Goal: Transaction & Acquisition: Subscribe to service/newsletter

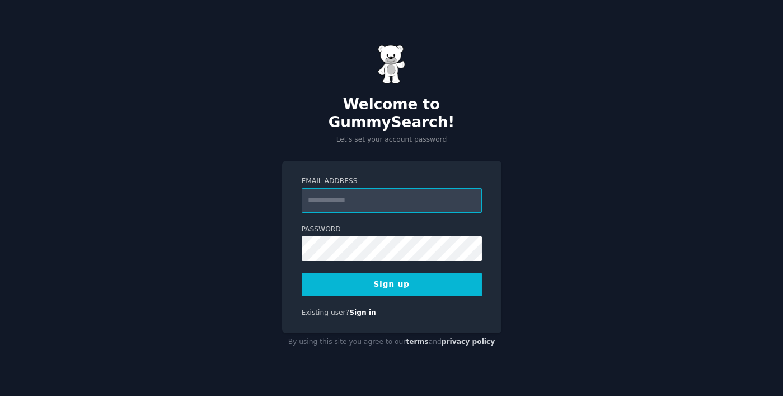
click at [368, 191] on input "Email Address" at bounding box center [392, 200] width 180 height 25
click at [559, 161] on div "Welcome to GummySearch! Let's set your account password Email Address Password …" at bounding box center [391, 198] width 783 height 396
click at [386, 194] on input "Email Address" at bounding box center [392, 200] width 180 height 25
type input "**********"
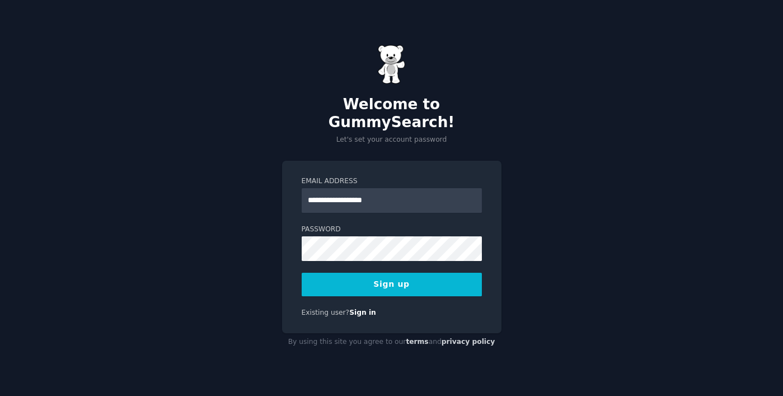
click at [403, 273] on button "Sign up" at bounding box center [392, 285] width 180 height 24
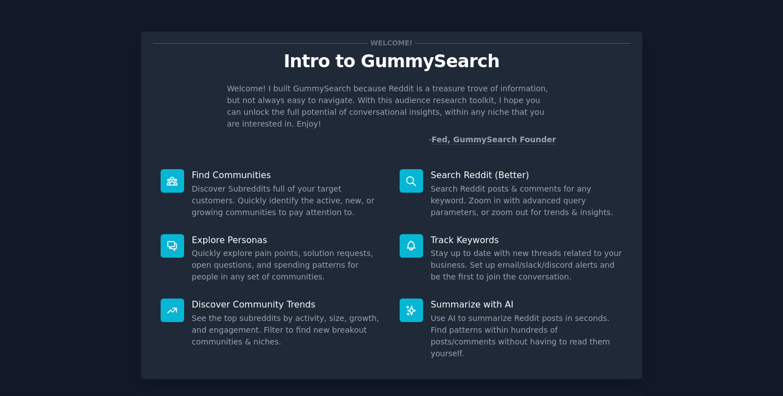
scroll to position [54, 0]
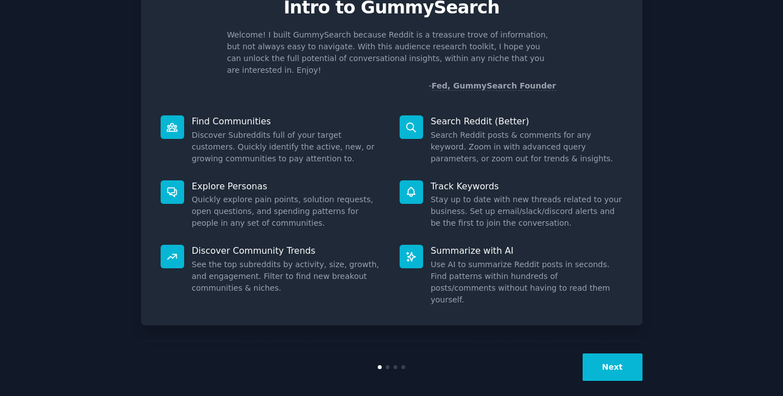
click at [610, 353] on button "Next" at bounding box center [613, 366] width 60 height 27
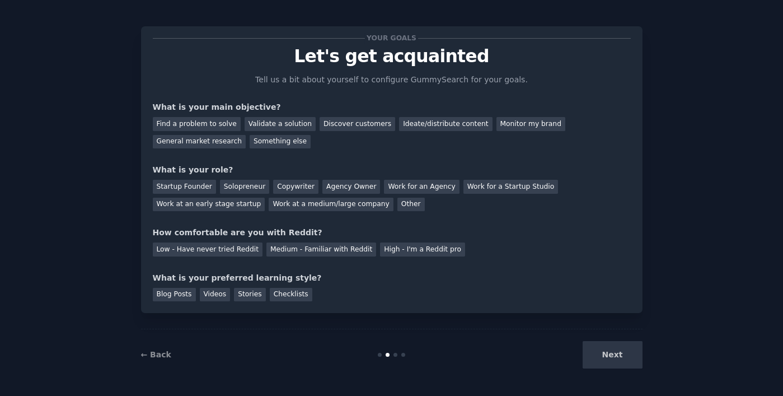
scroll to position [4, 0]
click at [610, 352] on div "Next" at bounding box center [558, 355] width 167 height 27
click at [639, 349] on div "Next" at bounding box center [558, 355] width 167 height 27
click at [611, 357] on div "Next" at bounding box center [558, 355] width 167 height 27
click at [611, 358] on div "Next" at bounding box center [558, 355] width 167 height 27
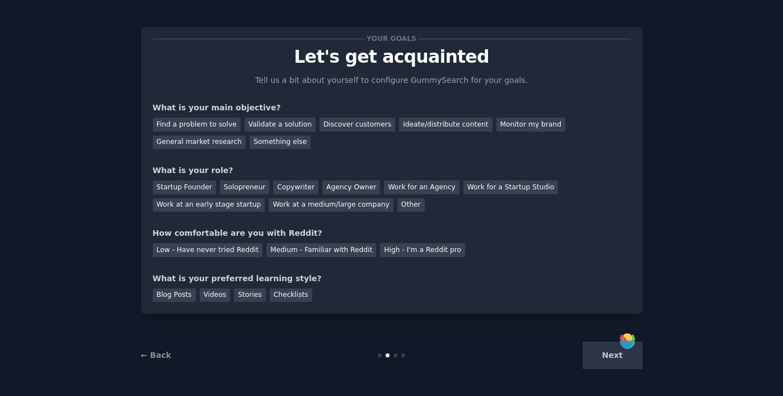
click at [393, 352] on div "← Back Next" at bounding box center [392, 355] width 502 height 52
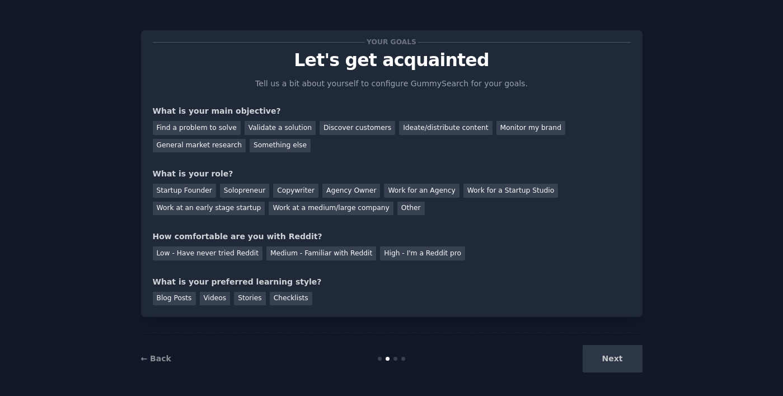
scroll to position [0, 0]
click at [382, 83] on p "Tell us a bit about yourself to configure GummySearch for your goals." at bounding box center [392, 85] width 282 height 12
click at [497, 130] on div "Monitor my brand" at bounding box center [531, 129] width 69 height 14
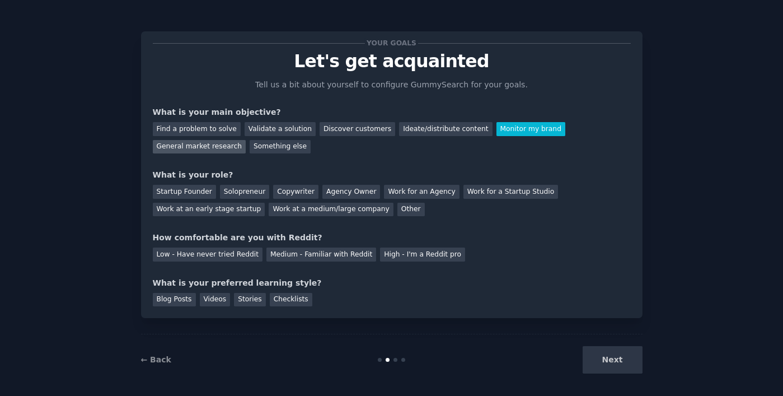
click at [223, 148] on div "General market research" at bounding box center [199, 147] width 93 height 14
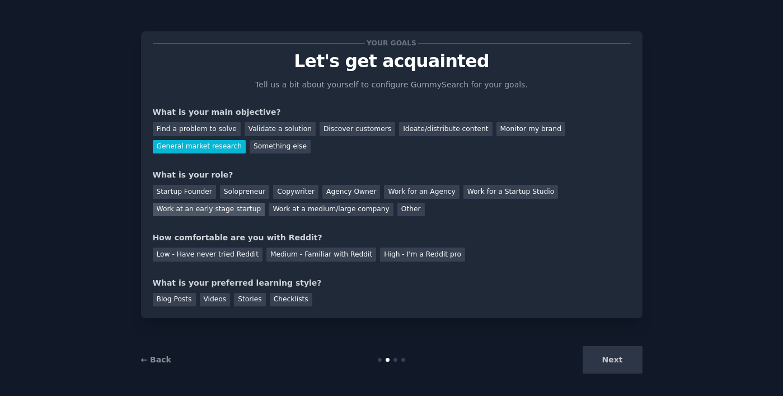
click at [251, 213] on div "Work at an early stage startup" at bounding box center [209, 210] width 113 height 14
click at [316, 258] on div "Medium - Familiar with Reddit" at bounding box center [321, 254] width 110 height 14
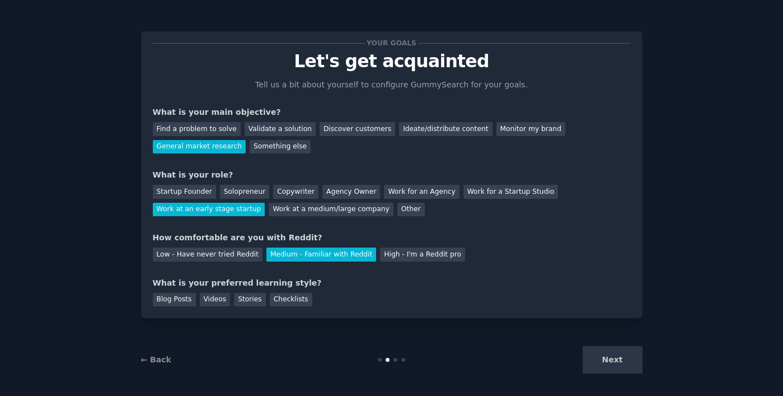
scroll to position [4, 0]
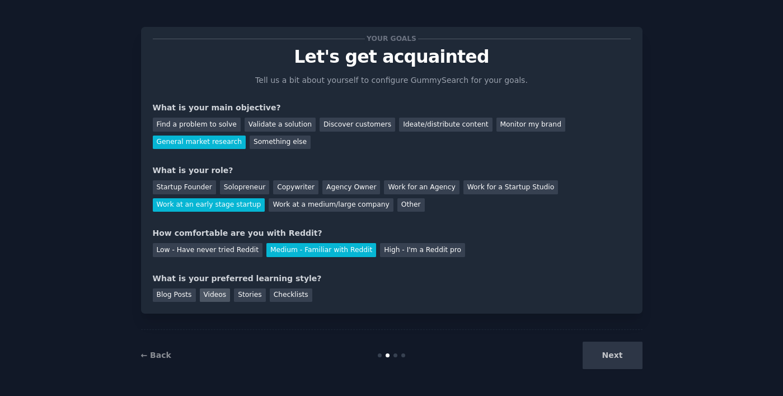
click at [221, 292] on div "Videos" at bounding box center [215, 295] width 31 height 14
click at [246, 293] on div "Stories" at bounding box center [249, 295] width 31 height 14
click at [178, 300] on div "Blog Posts" at bounding box center [174, 295] width 43 height 14
click at [586, 345] on button "Next" at bounding box center [613, 355] width 60 height 27
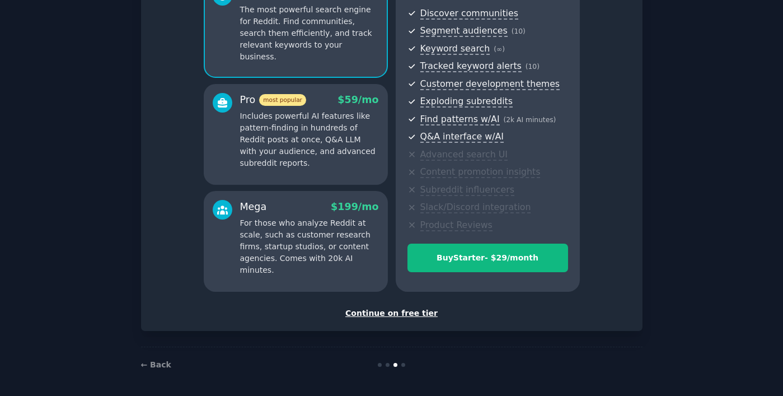
scroll to position [125, 0]
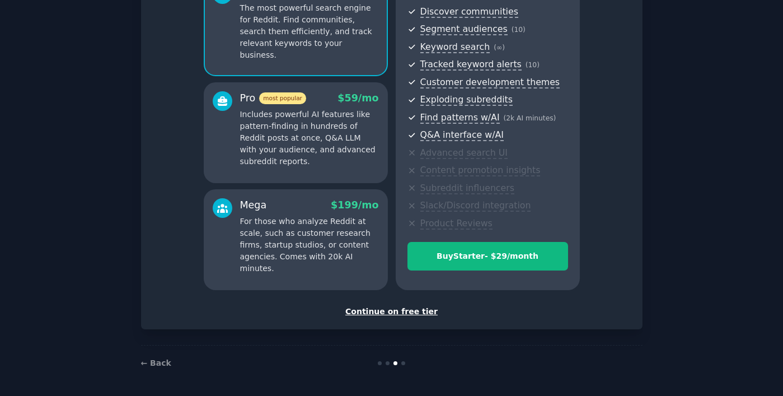
click at [385, 314] on div "Continue on free tier" at bounding box center [392, 312] width 478 height 12
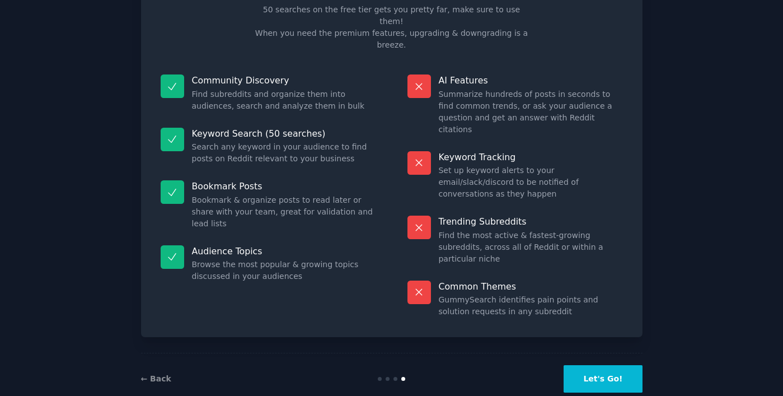
click at [579, 365] on button "Let's Go!" at bounding box center [603, 378] width 78 height 27
